Goal: Information Seeking & Learning: Learn about a topic

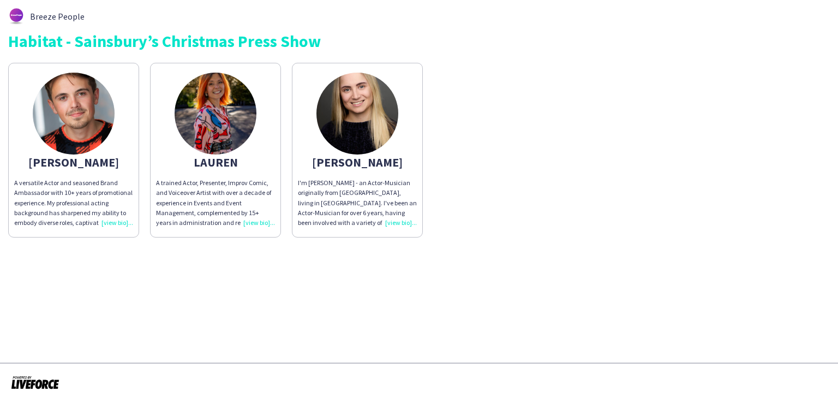
click at [254, 225] on div "A trained Actor, Presenter, Improv Comic, and Voiceover Artist with over a deca…" at bounding box center [215, 203] width 119 height 50
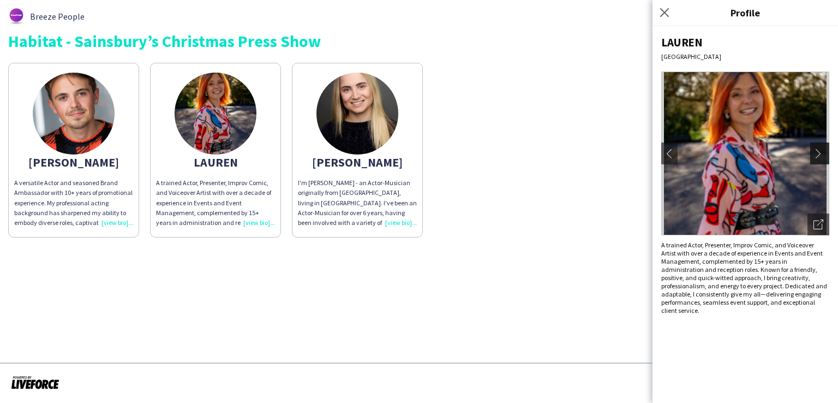
click at [821, 156] on app-icon "chevron-right" at bounding box center [821, 153] width 15 height 10
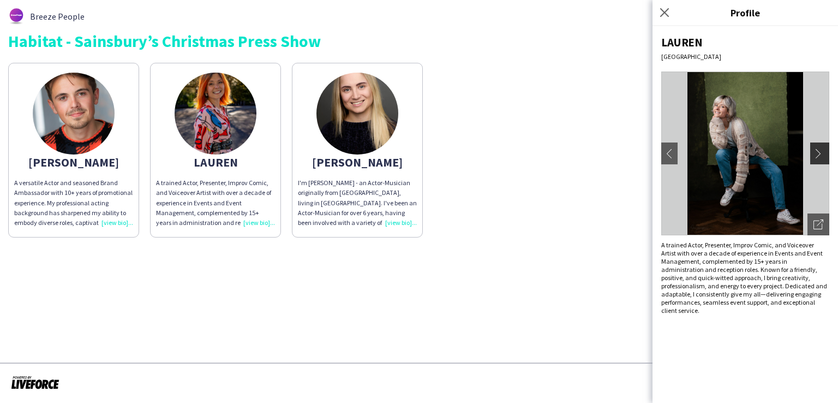
click at [821, 156] on app-icon "chevron-right" at bounding box center [821, 153] width 15 height 10
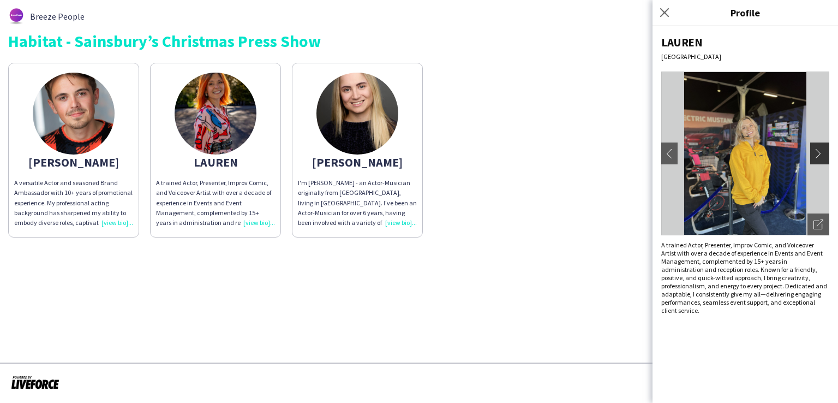
click at [821, 156] on app-icon "chevron-right" at bounding box center [821, 153] width 15 height 10
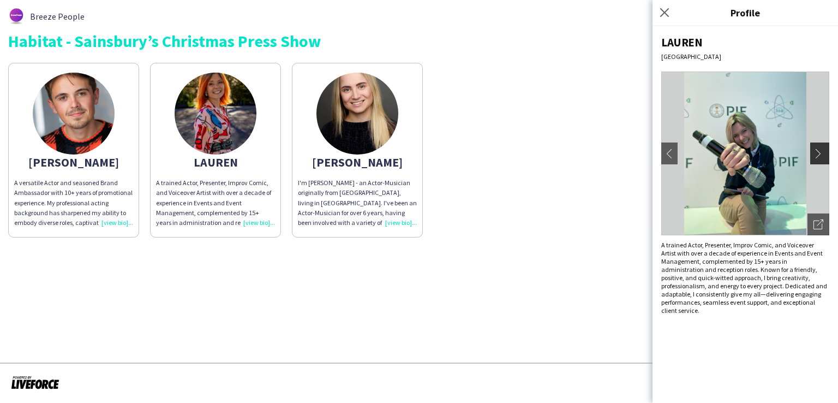
click at [821, 156] on app-icon "chevron-right" at bounding box center [821, 153] width 15 height 10
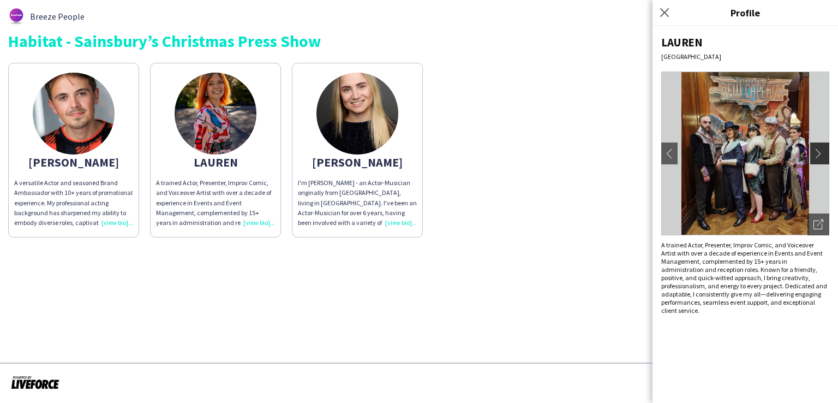
click at [821, 156] on app-icon "chevron-right" at bounding box center [821, 153] width 15 height 10
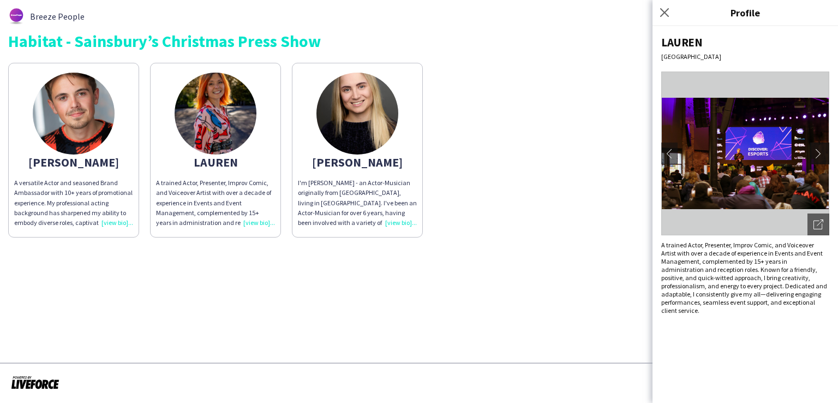
click at [821, 156] on app-icon "chevron-right" at bounding box center [821, 153] width 15 height 10
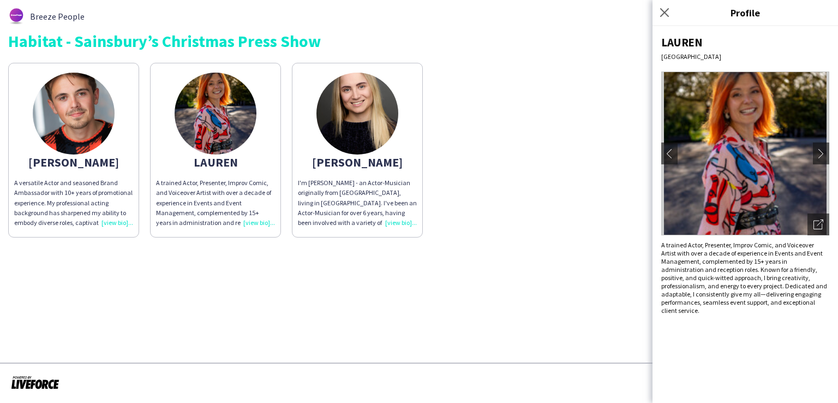
click at [397, 225] on div "I'm Mary - an Actor-Musician originally from Manchester, living in London. I've…" at bounding box center [357, 203] width 119 height 50
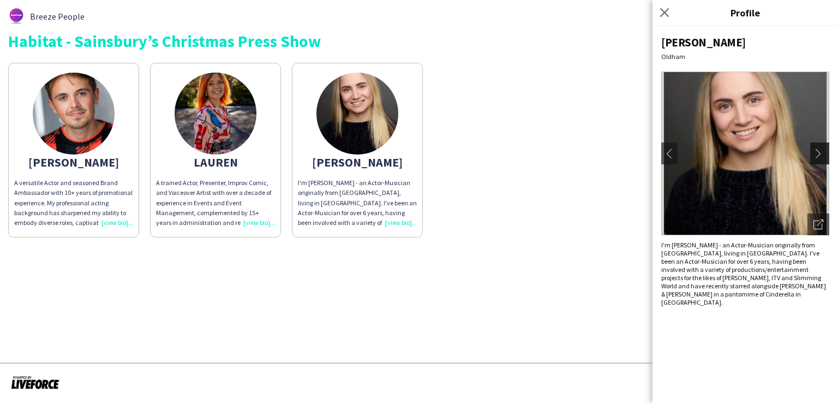
click at [818, 147] on button "chevron-right" at bounding box center [821, 153] width 22 height 22
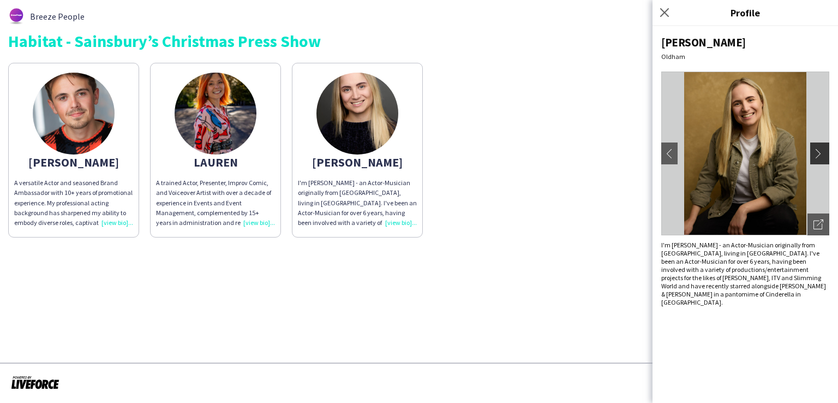
click at [818, 147] on button "chevron-right" at bounding box center [821, 153] width 22 height 22
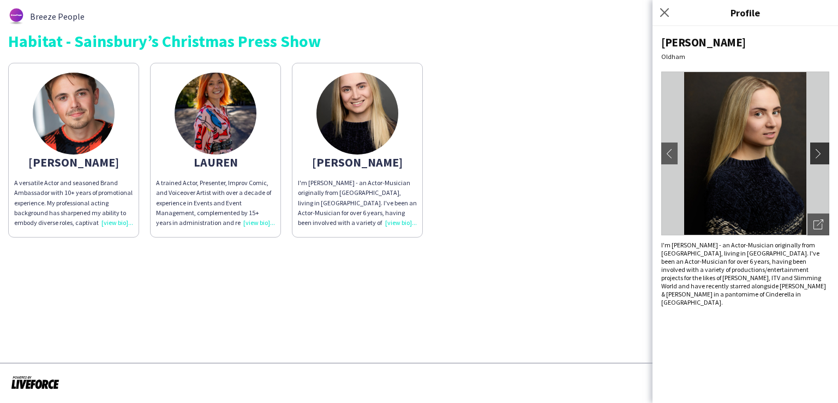
click at [818, 147] on button "chevron-right" at bounding box center [821, 153] width 22 height 22
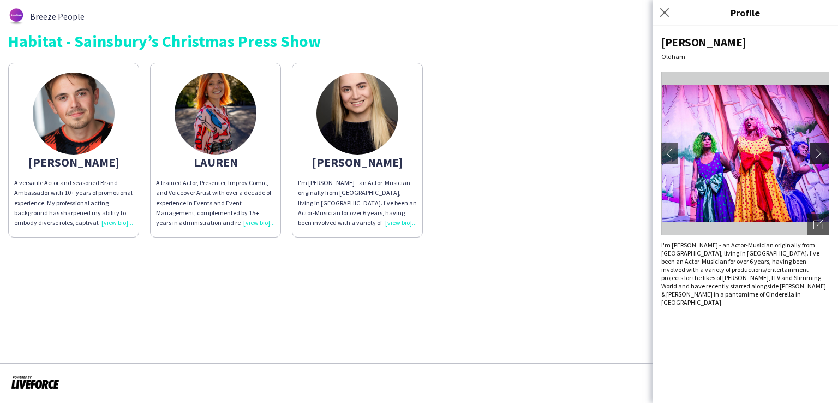
click at [818, 147] on button "chevron-right" at bounding box center [821, 153] width 22 height 22
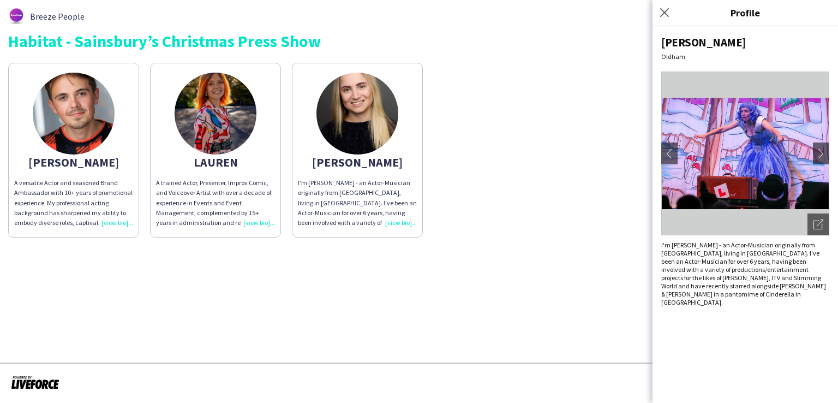
click at [112, 225] on div "A versatile Actor and seasoned Brand Ambassador with 10+ years of promotional e…" at bounding box center [73, 203] width 119 height 50
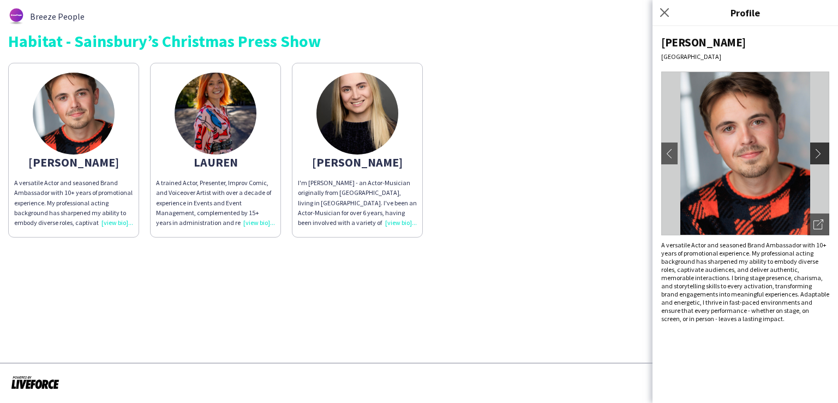
click at [819, 153] on app-icon "chevron-right" at bounding box center [821, 153] width 15 height 10
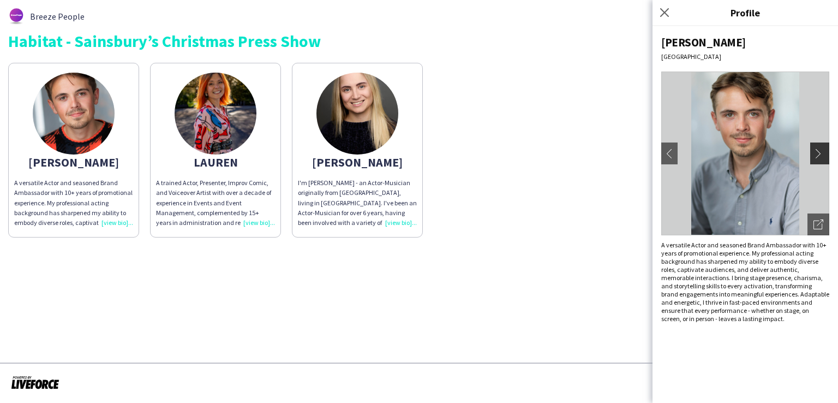
click at [819, 153] on app-icon "chevron-right" at bounding box center [821, 153] width 15 height 10
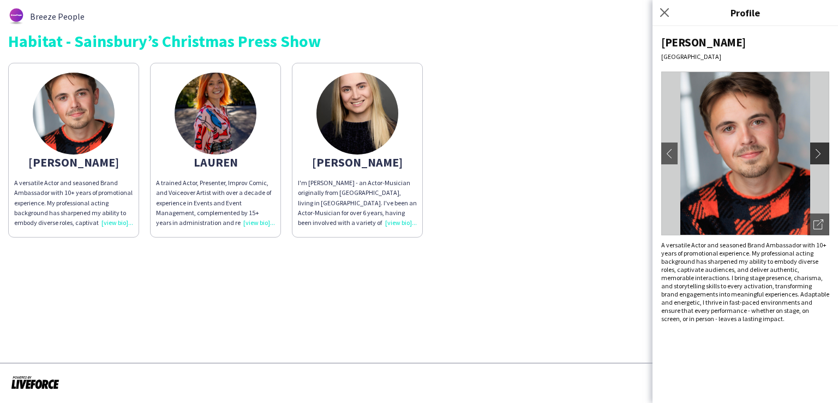
click at [819, 153] on app-icon "chevron-right" at bounding box center [821, 153] width 15 height 10
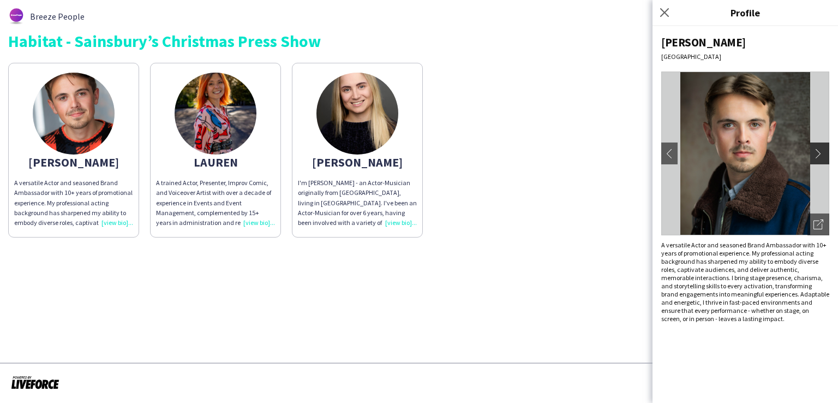
click at [819, 153] on app-icon "chevron-right" at bounding box center [821, 153] width 15 height 10
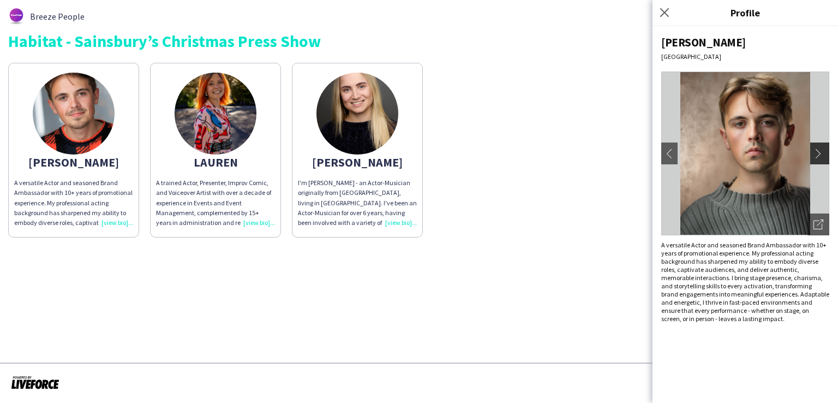
click at [819, 153] on app-icon "chevron-right" at bounding box center [821, 153] width 15 height 10
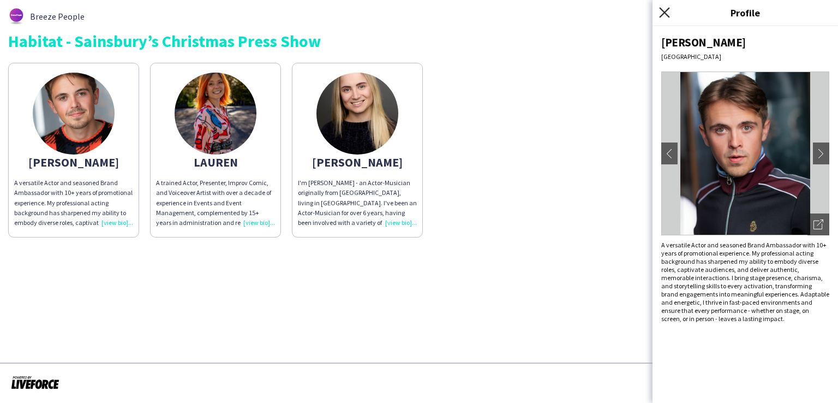
click at [666, 14] on icon at bounding box center [664, 12] width 10 height 10
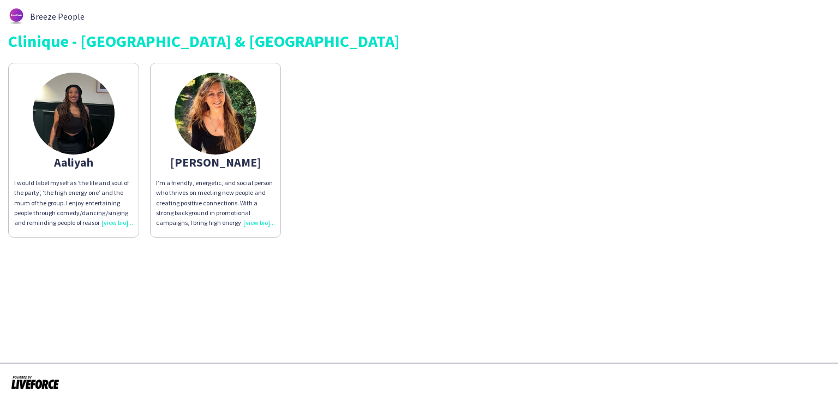
click at [258, 224] on div "I’m a friendly, energetic, and social person who thrives on meeting new people …" at bounding box center [215, 203] width 119 height 50
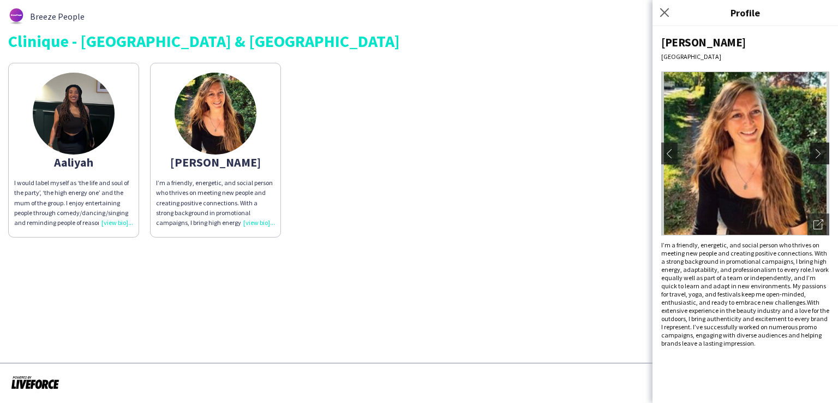
click at [819, 151] on app-icon "chevron-right" at bounding box center [821, 153] width 15 height 10
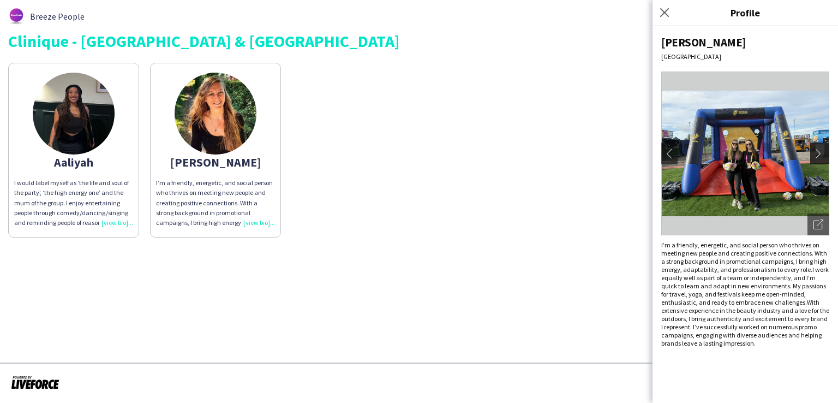
click at [819, 151] on app-icon "chevron-right" at bounding box center [821, 153] width 15 height 10
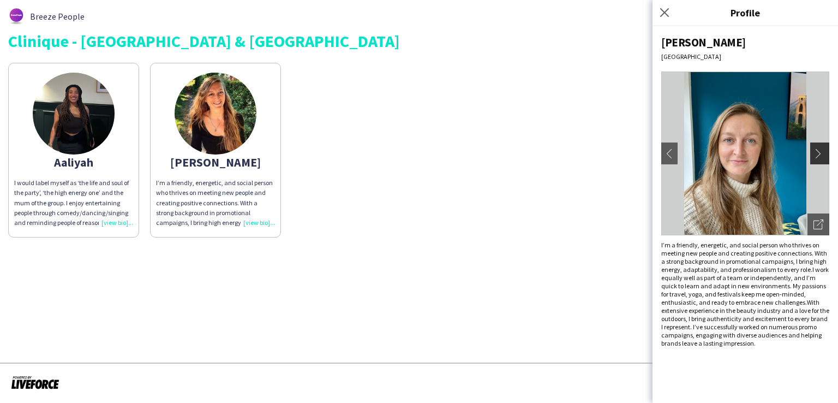
click at [819, 151] on app-icon "chevron-right" at bounding box center [821, 153] width 15 height 10
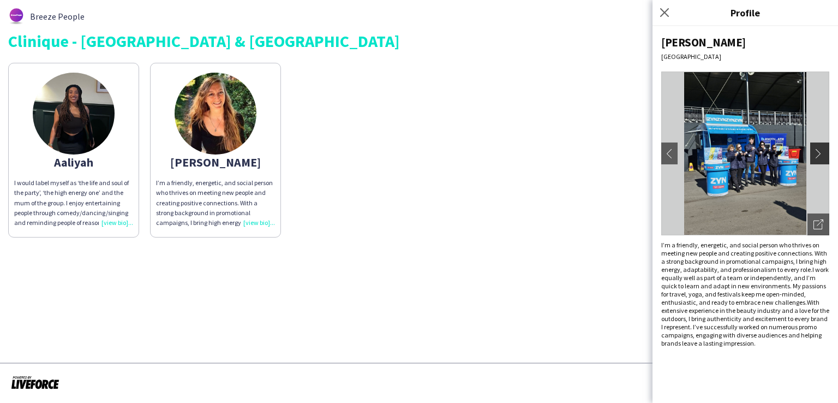
click at [819, 151] on app-icon "chevron-right" at bounding box center [821, 153] width 15 height 10
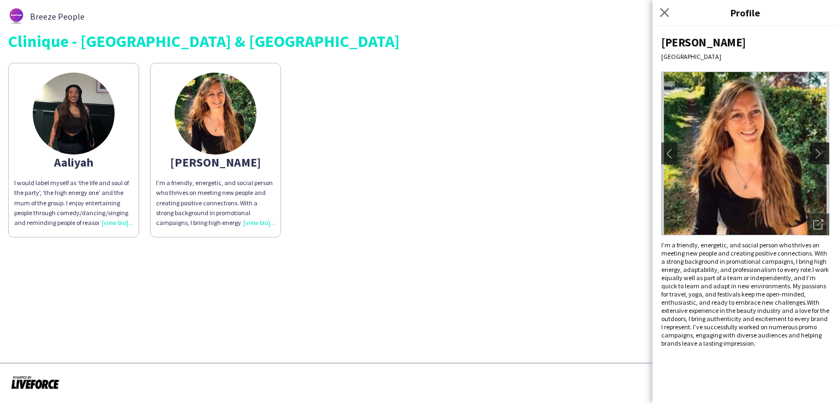
click at [819, 151] on app-icon "chevron-right" at bounding box center [821, 153] width 15 height 10
click at [666, 8] on icon "Close pop-in" at bounding box center [664, 12] width 10 height 10
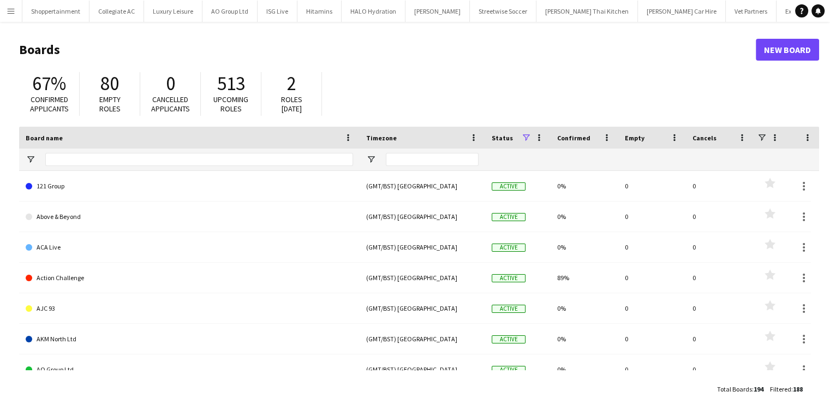
click at [8, 13] on app-icon "Menu" at bounding box center [11, 11] width 9 height 9
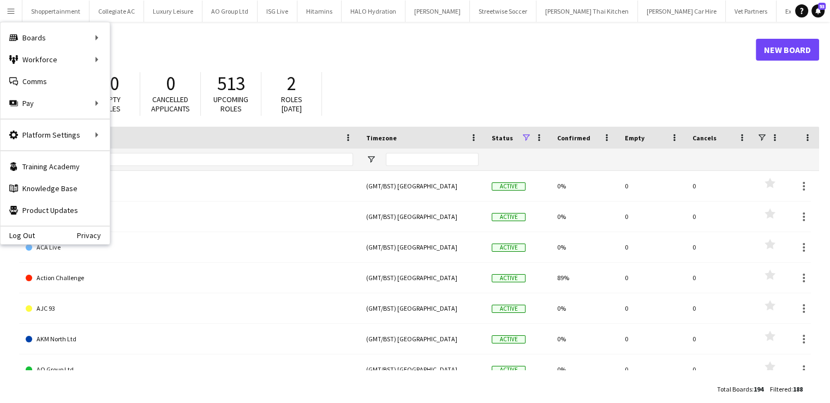
click at [129, 58] on header "Boards New Board" at bounding box center [419, 50] width 800 height 34
